Goal: Check status: Check status

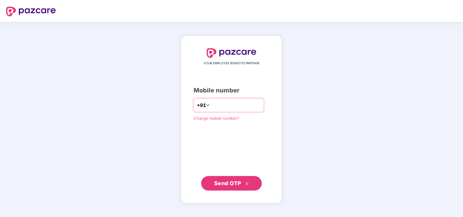
click at [211, 104] on input "number" at bounding box center [236, 105] width 50 height 10
type input "**********"
click at [228, 183] on span "Send OTP" at bounding box center [227, 183] width 27 height 6
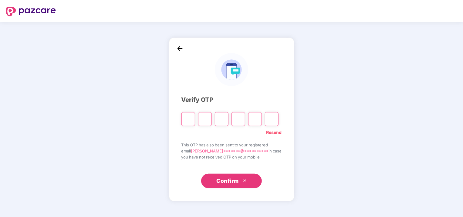
type input "*"
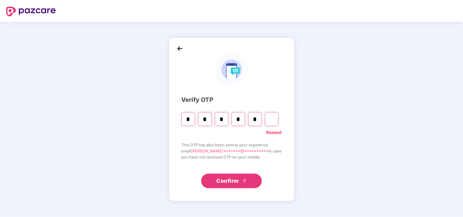
type input "*"
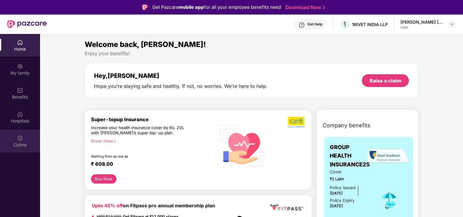
click at [24, 140] on div "Claims" at bounding box center [20, 141] width 40 height 23
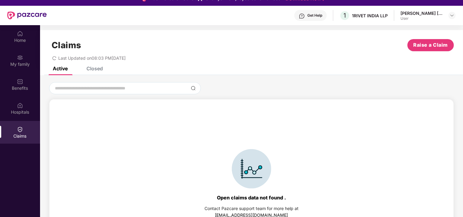
scroll to position [34, 0]
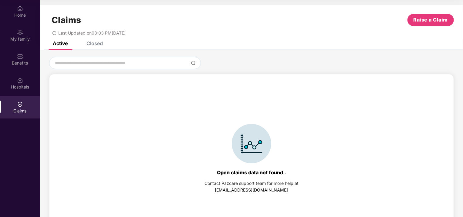
click at [54, 32] on icon "redo" at bounding box center [54, 33] width 4 height 4
click at [19, 5] on img at bounding box center [20, 8] width 6 height 6
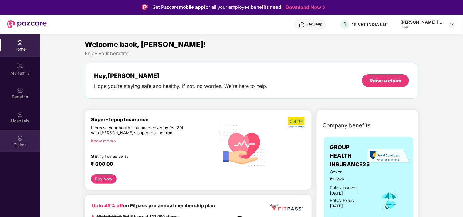
click at [20, 137] on img at bounding box center [20, 138] width 6 height 6
